Goal: Task Accomplishment & Management: Complete application form

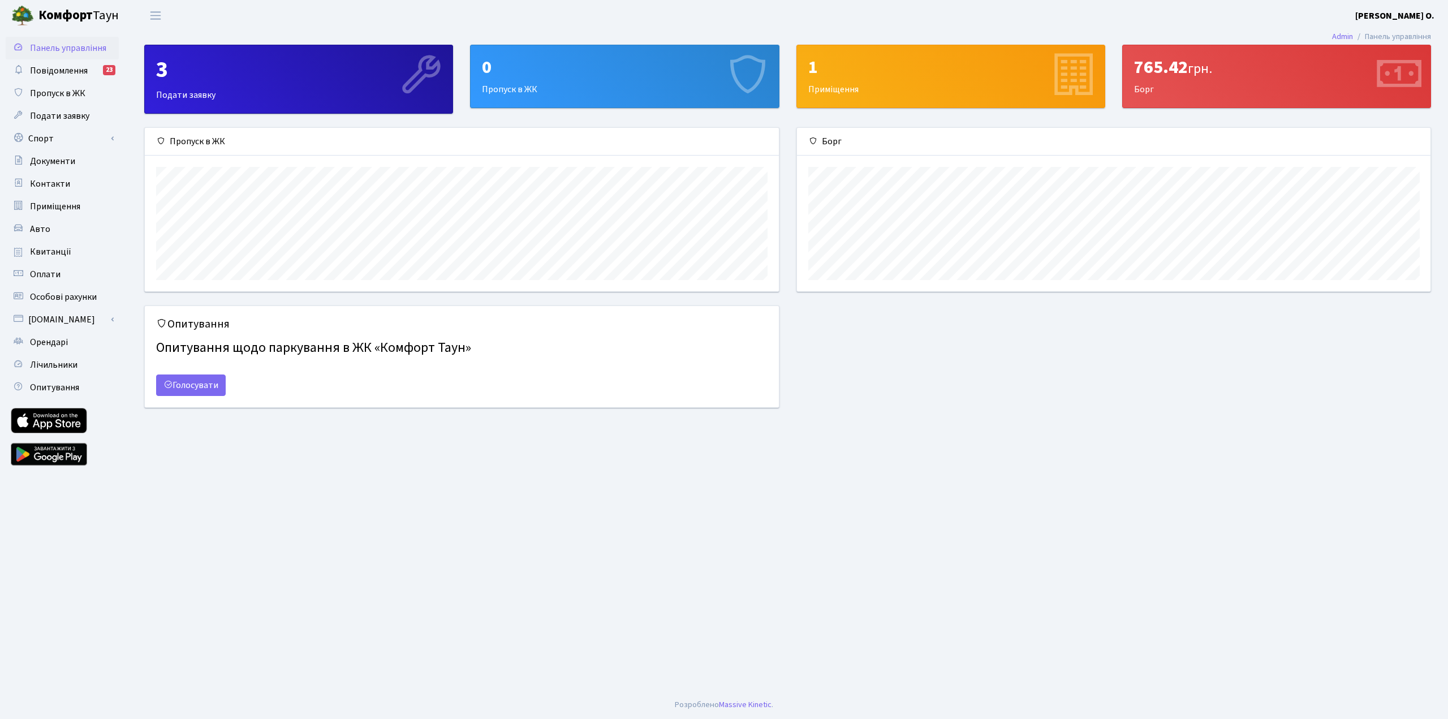
scroll to position [163, 634]
click at [75, 94] on span "Пропуск в ЖК" at bounding box center [57, 93] width 55 height 12
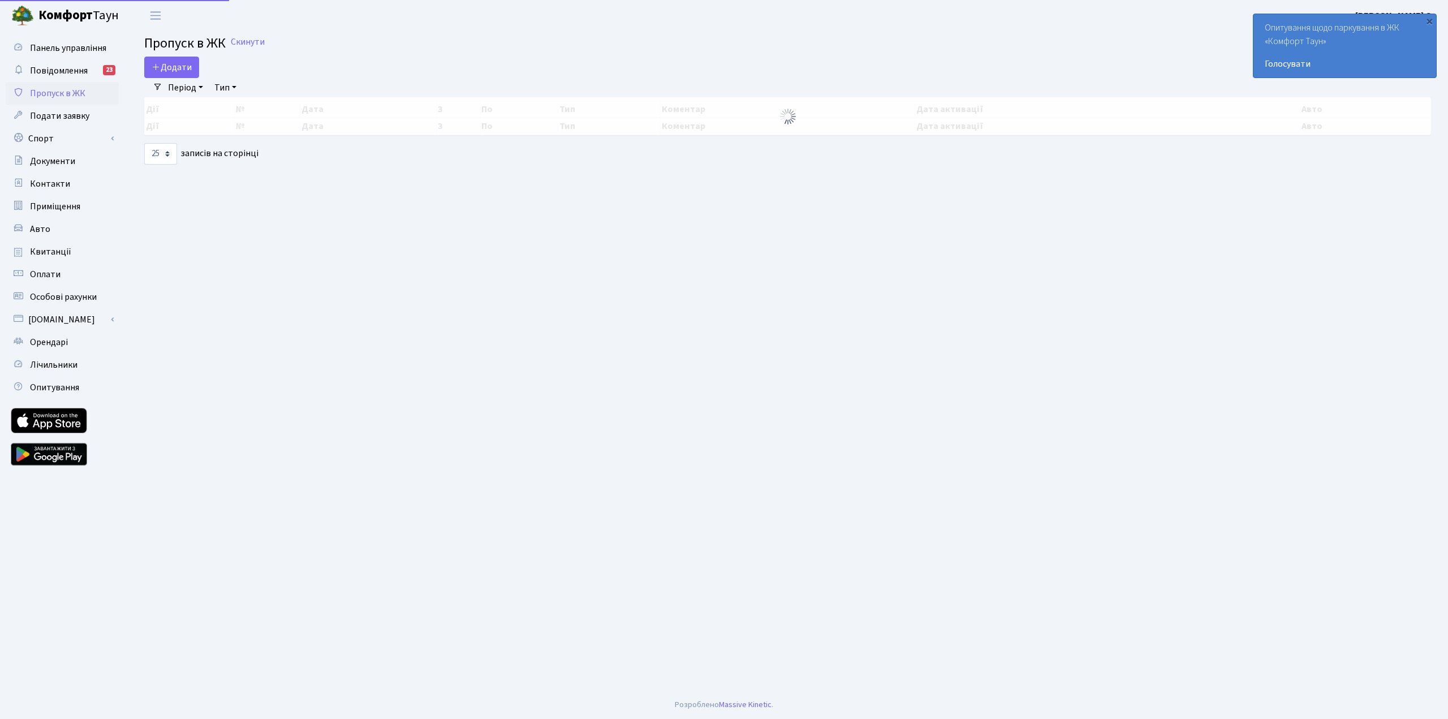
select select "25"
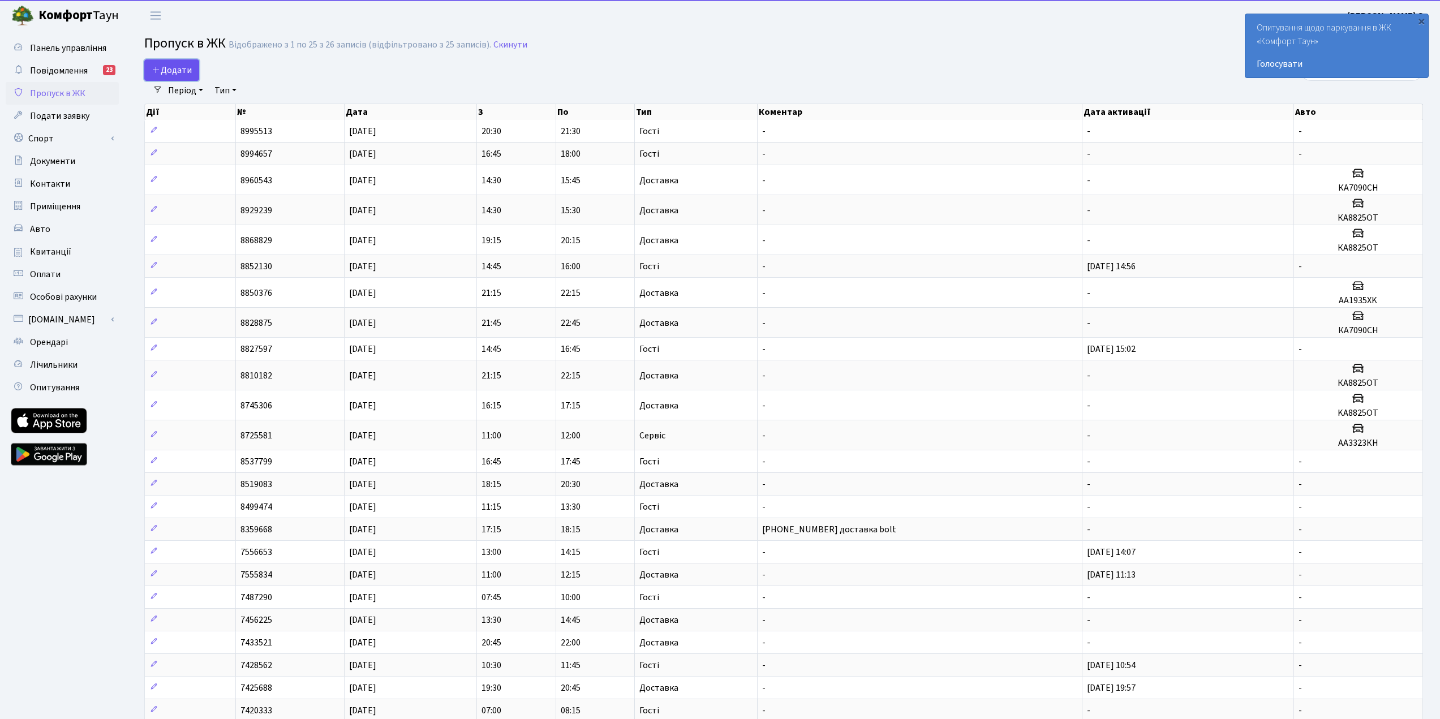
click at [158, 65] on icon at bounding box center [156, 69] width 9 height 9
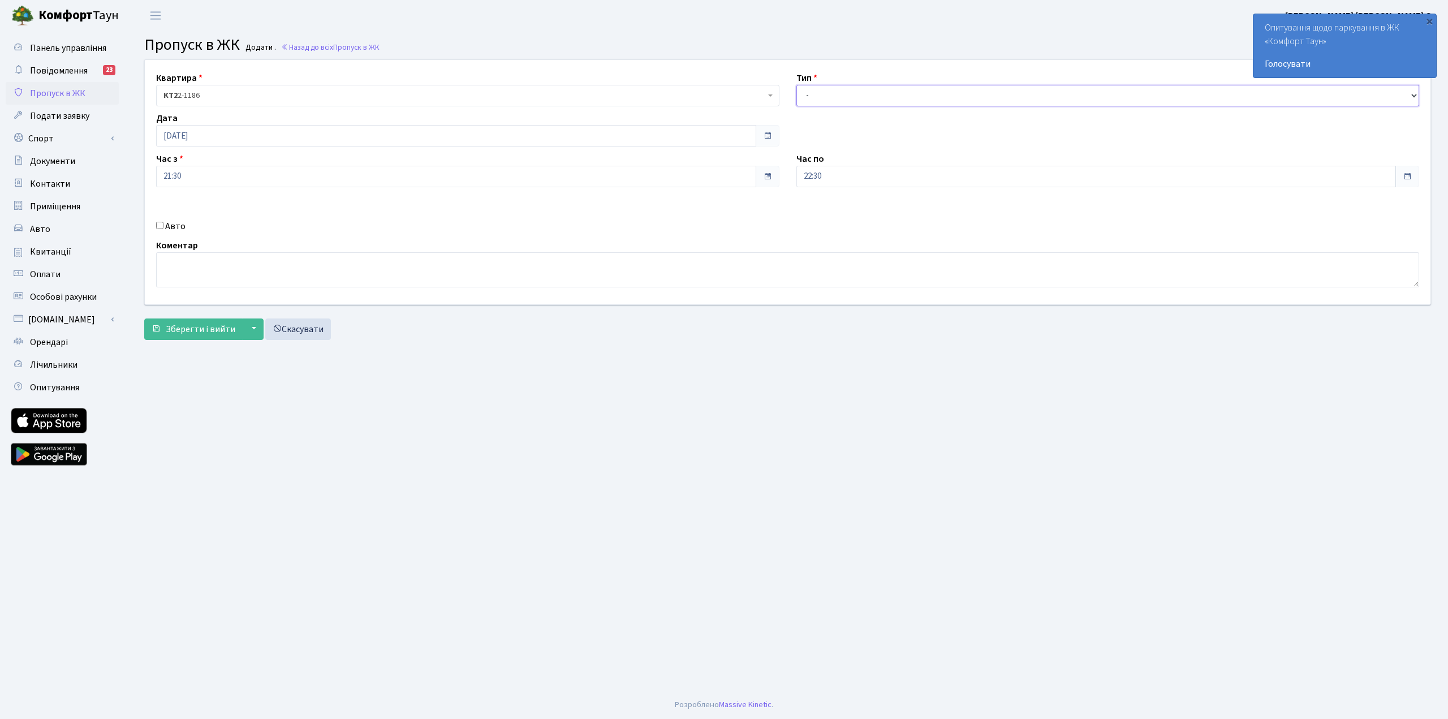
click at [825, 99] on select "- Доставка Таксі Гості Сервіс" at bounding box center [1107, 95] width 623 height 21
select select "1"
click at [796, 85] on select "- Доставка Таксі Гості Сервіс" at bounding box center [1107, 95] width 623 height 21
click at [161, 227] on input "Авто" at bounding box center [159, 225] width 7 height 7
checkbox input "true"
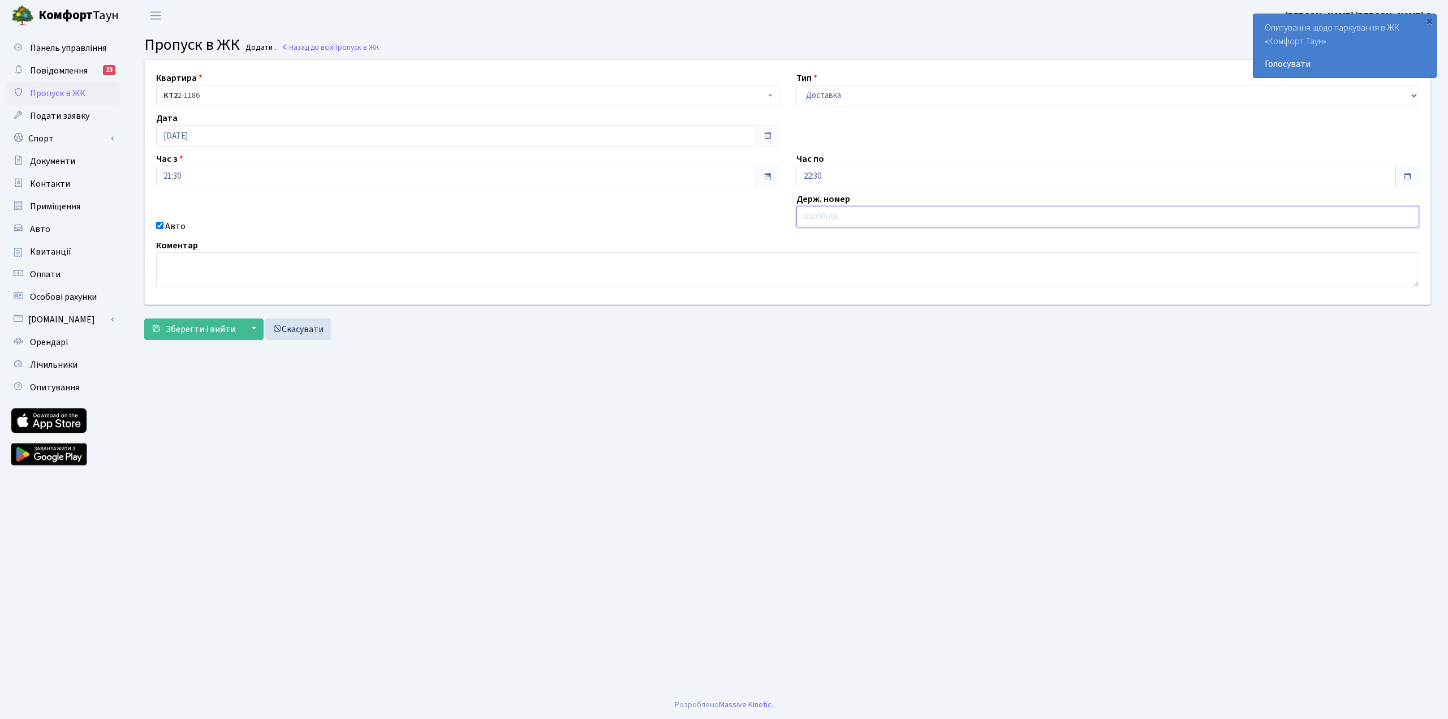
paste input "АА1935ХК"
type input "АА1935ХК"
click at [219, 328] on span "Зберегти і вийти" at bounding box center [201, 329] width 70 height 12
